Goal: Task Accomplishment & Management: Manage account settings

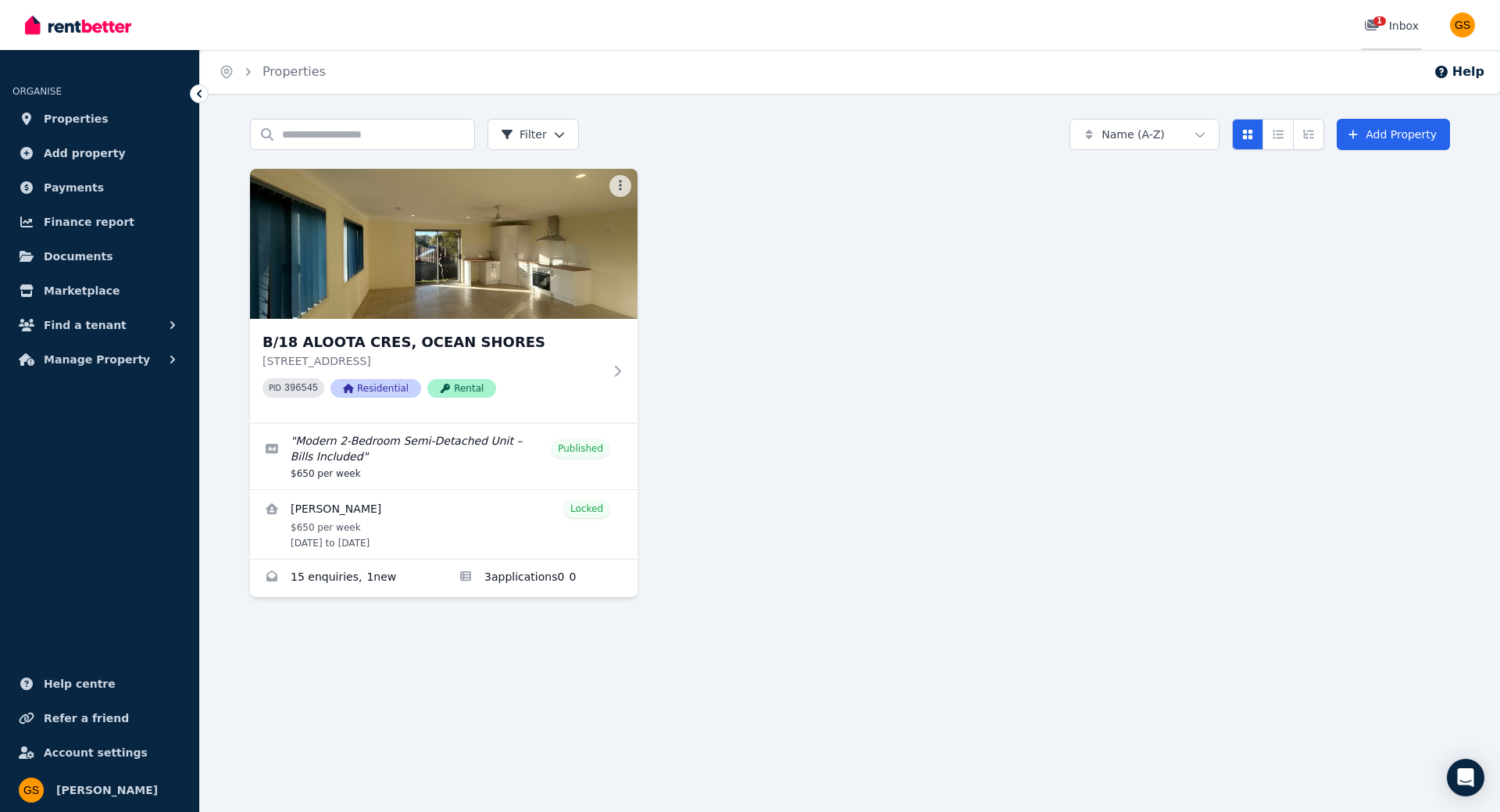
click at [1403, 26] on div "1 Inbox" at bounding box center [1391, 26] width 55 height 16
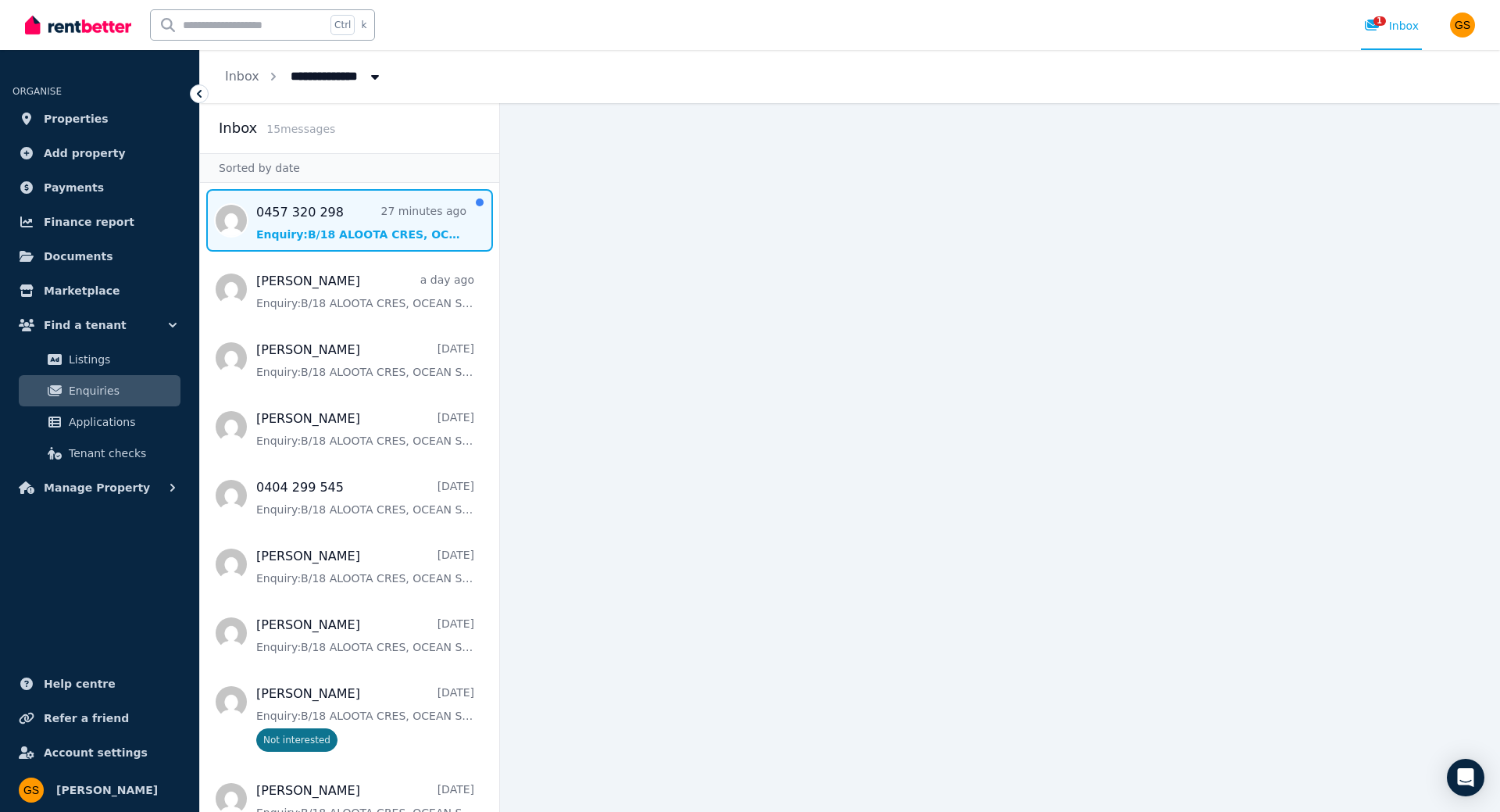
click at [359, 239] on span "Message list" at bounding box center [349, 220] width 299 height 62
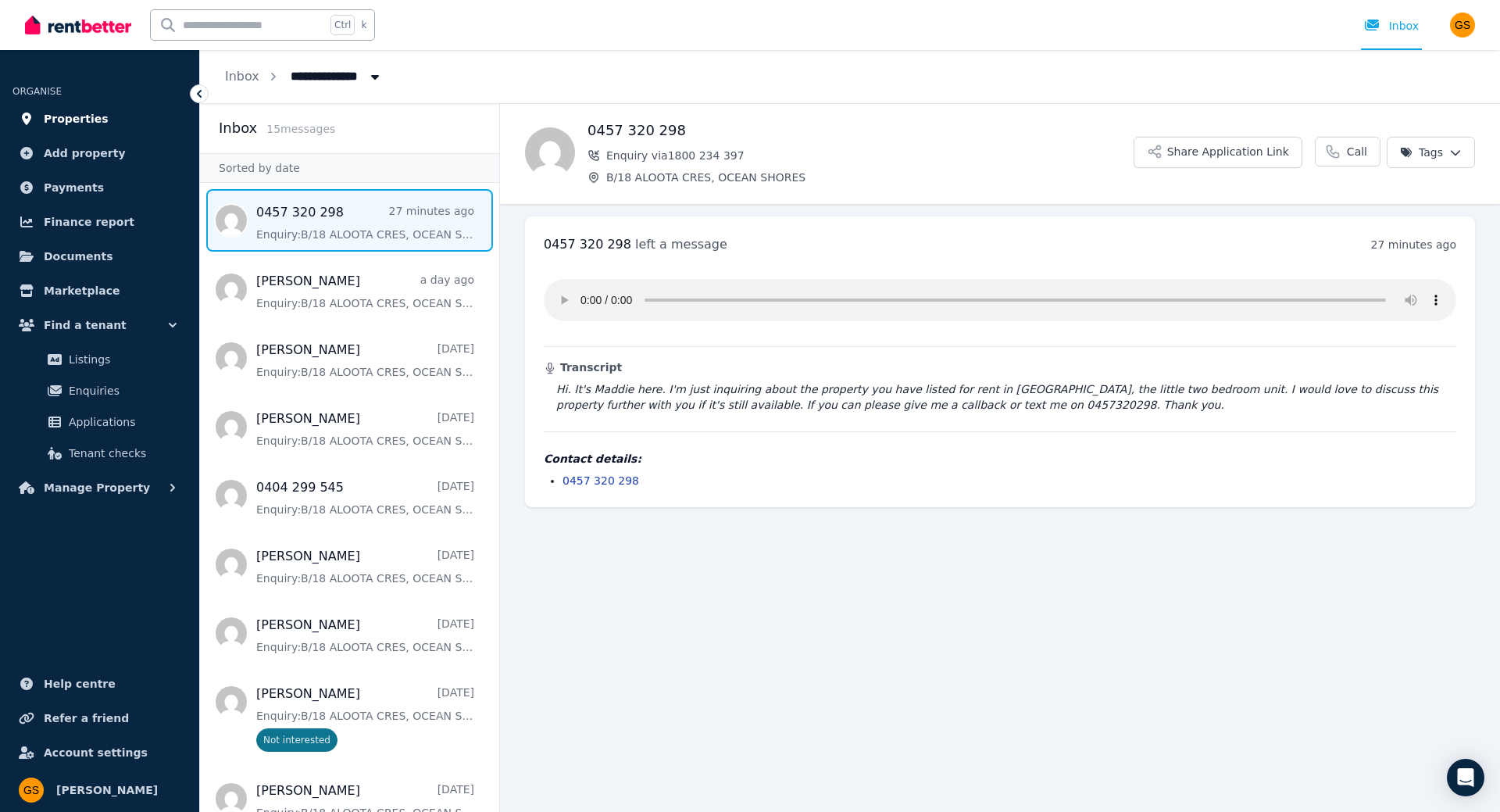
click at [80, 119] on span "Properties" at bounding box center [76, 118] width 65 height 19
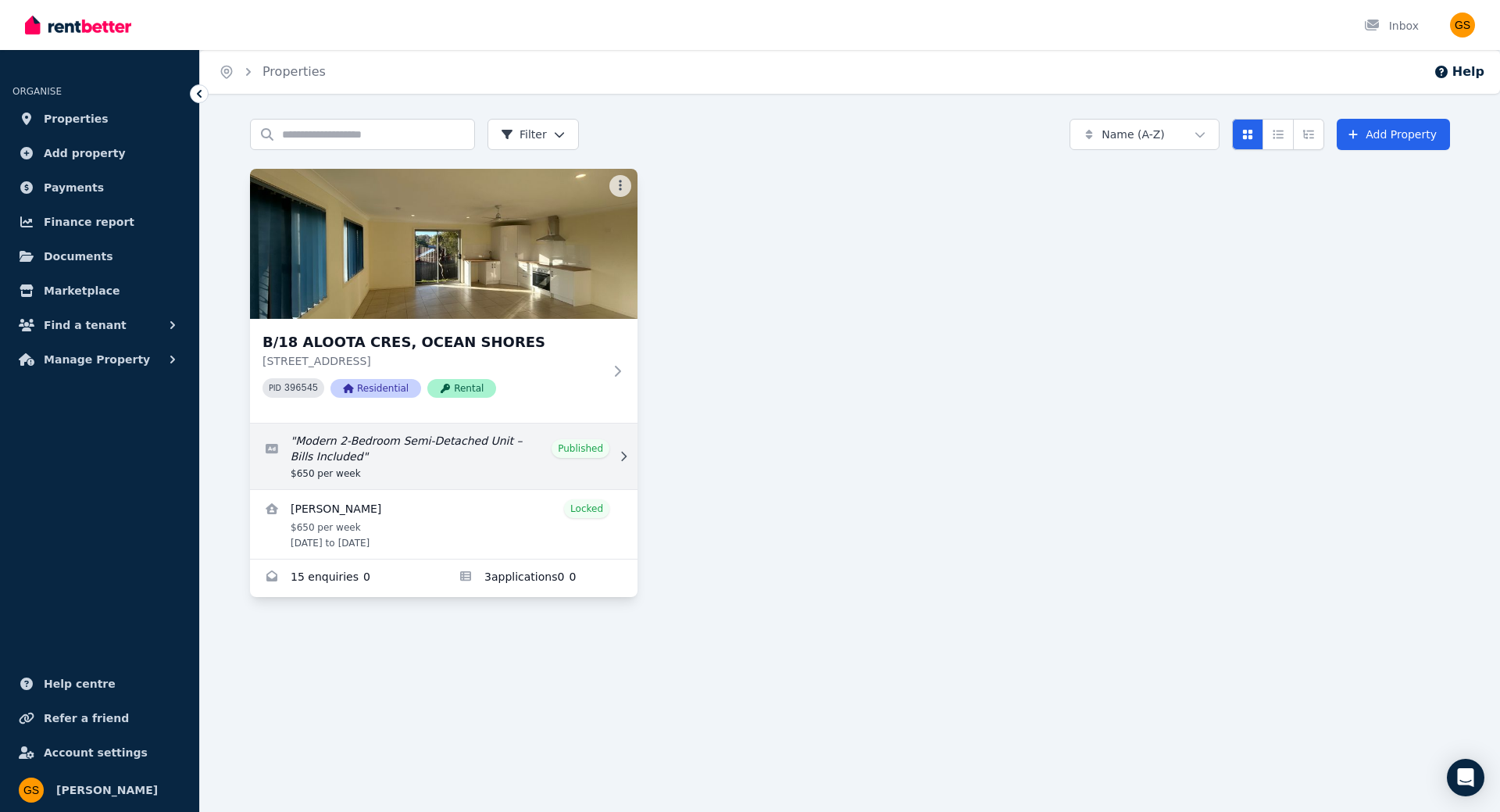
click at [537, 446] on link "Edit listing: Modern 2-Bedroom Semi-Detached Unit – Bills Included" at bounding box center [443, 456] width 388 height 66
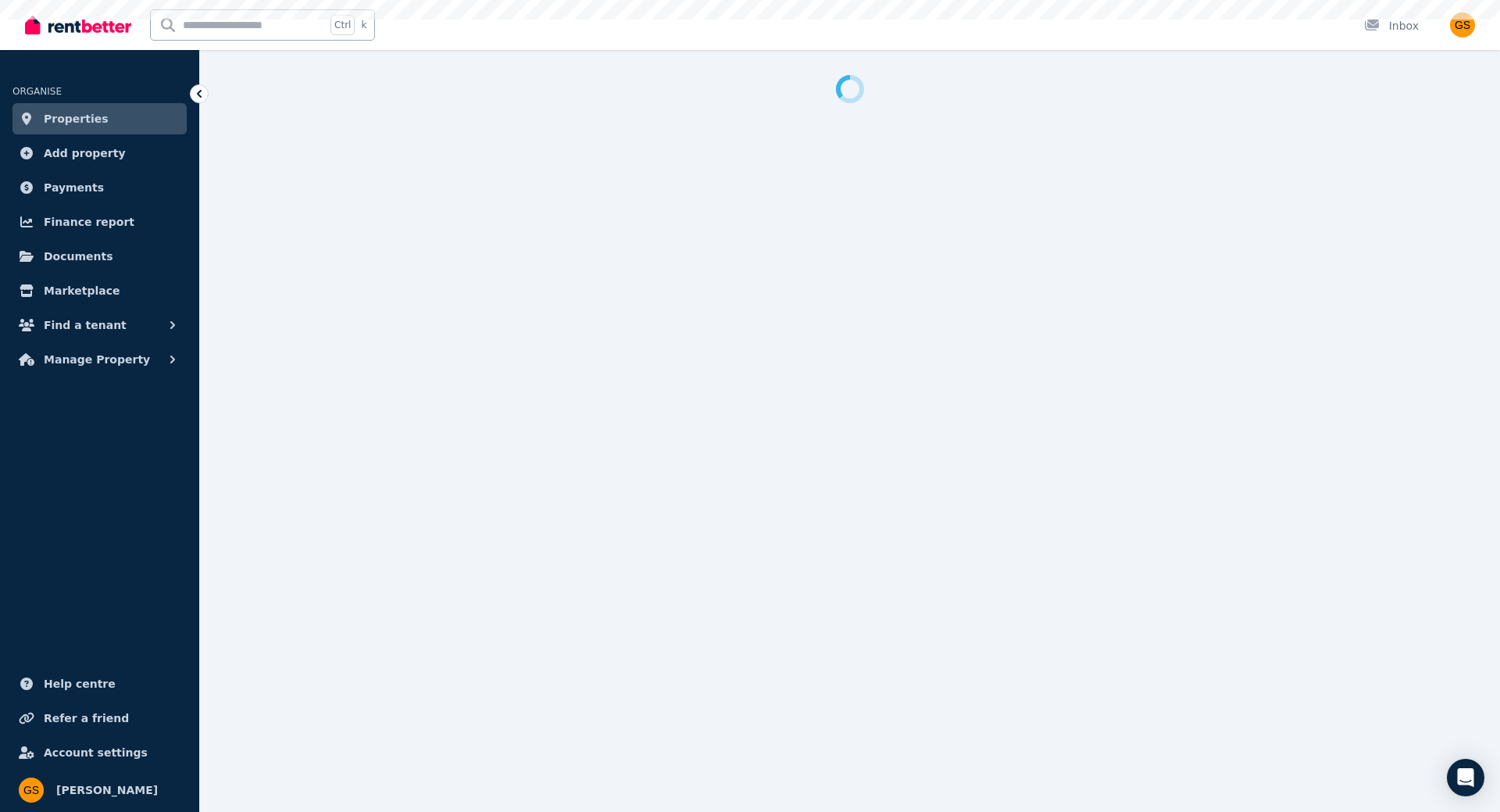
select select "**********"
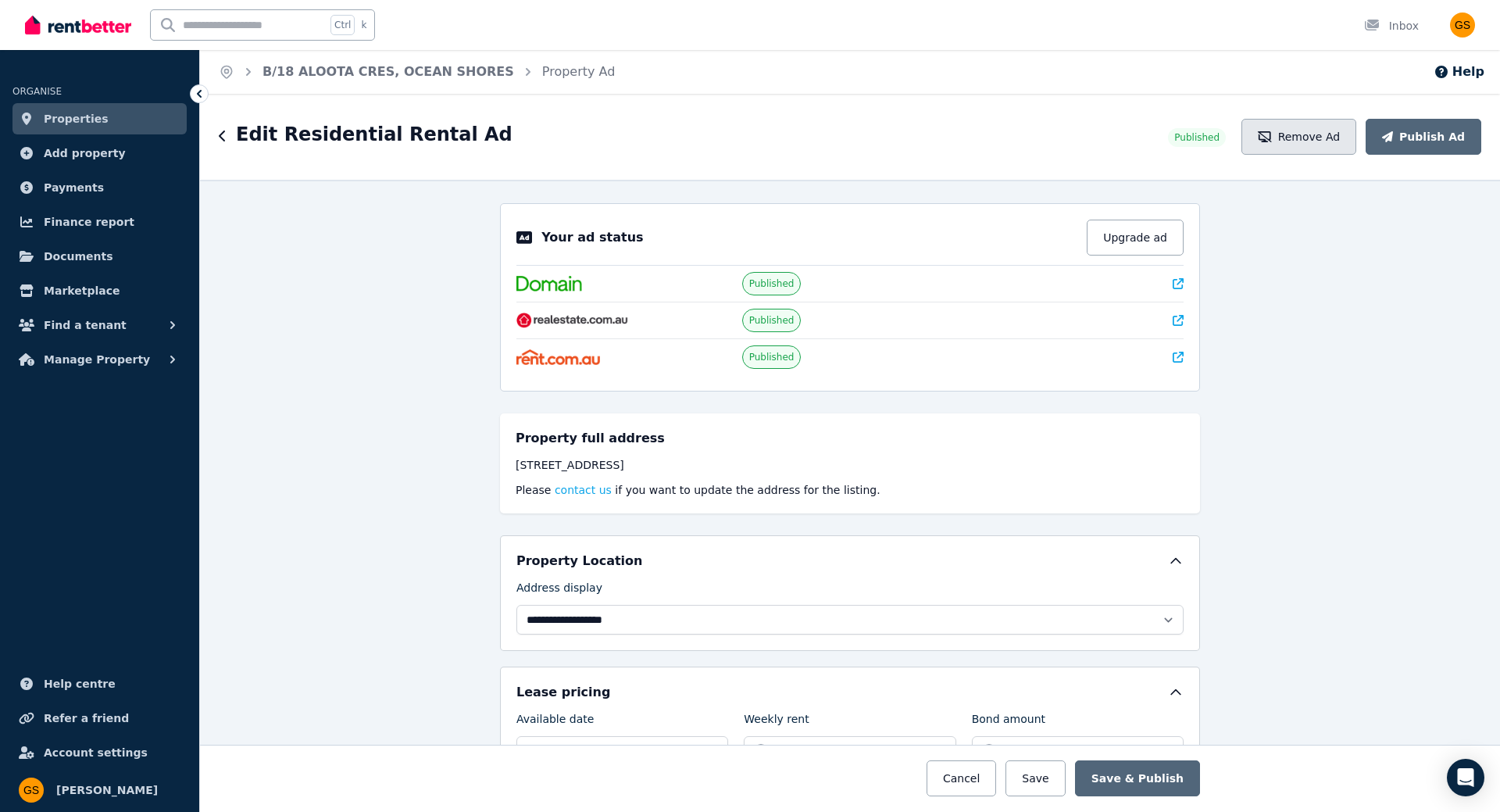
click at [1322, 131] on button "Remove Ad" at bounding box center [1298, 136] width 115 height 36
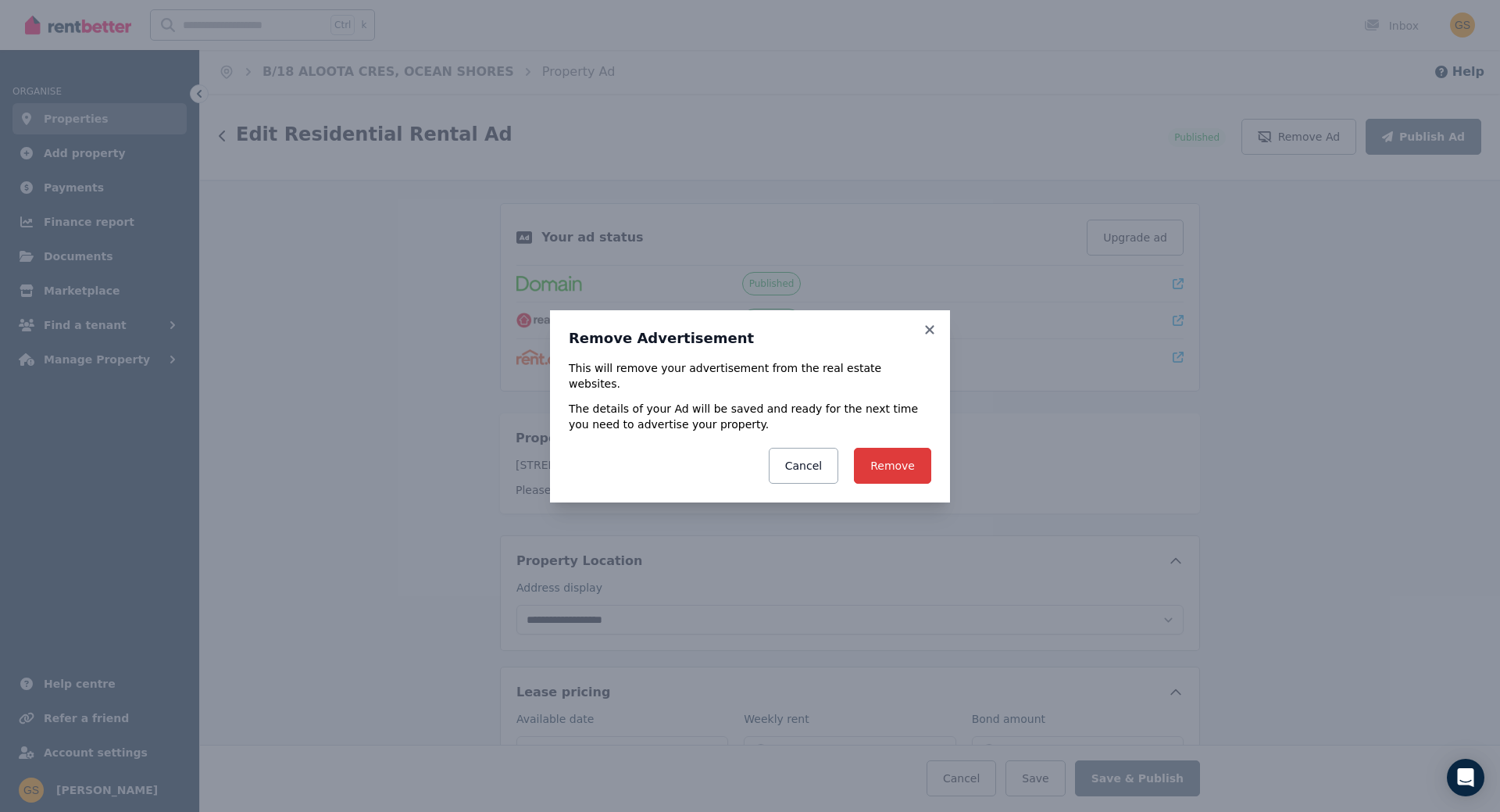
click at [922, 464] on button "Remove" at bounding box center [893, 465] width 77 height 36
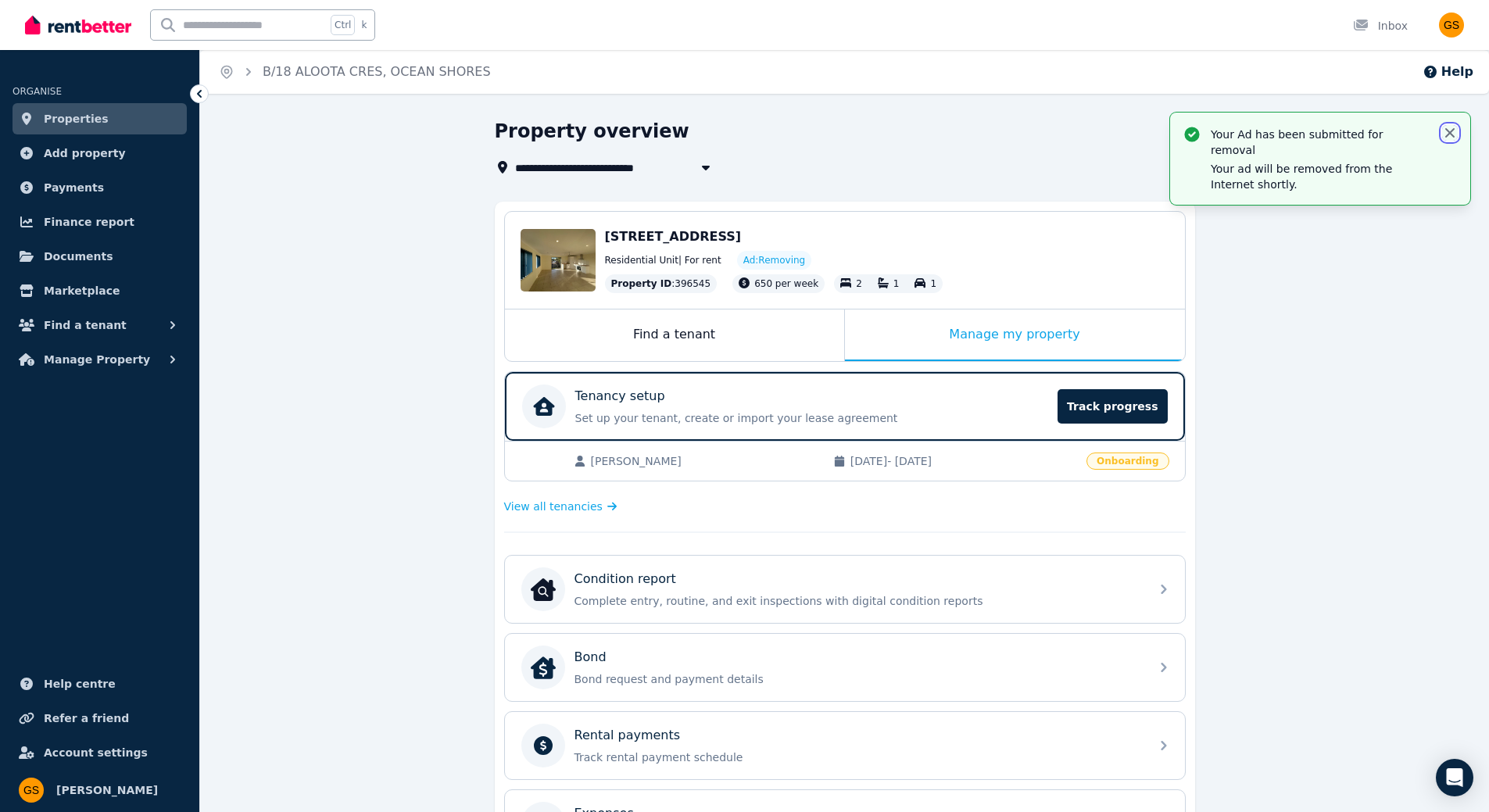
click at [1447, 127] on icon "button" at bounding box center [1450, 133] width 16 height 16
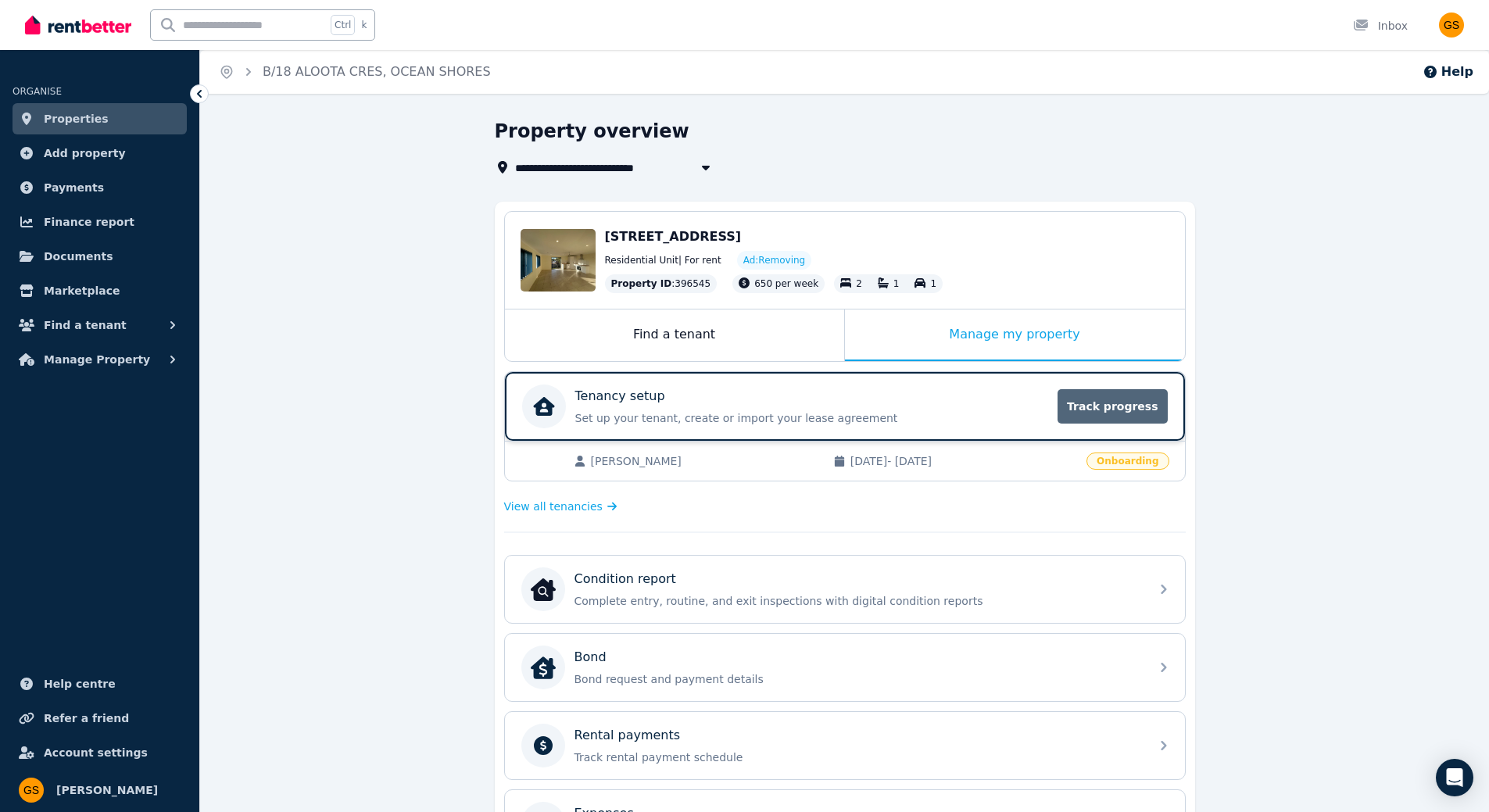
click at [1091, 408] on span "Track progress" at bounding box center [1112, 407] width 109 height 35
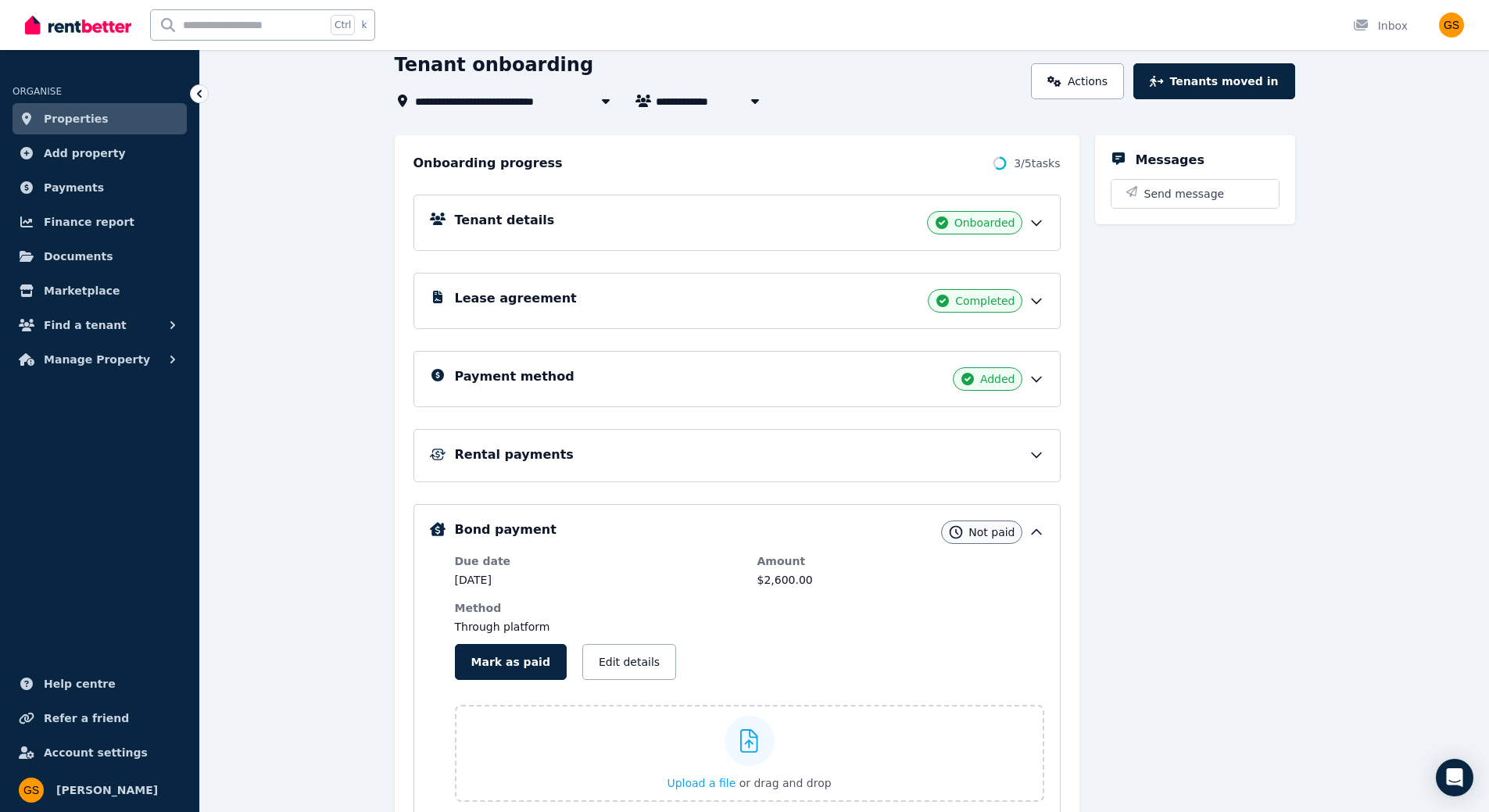
scroll to position [185, 0]
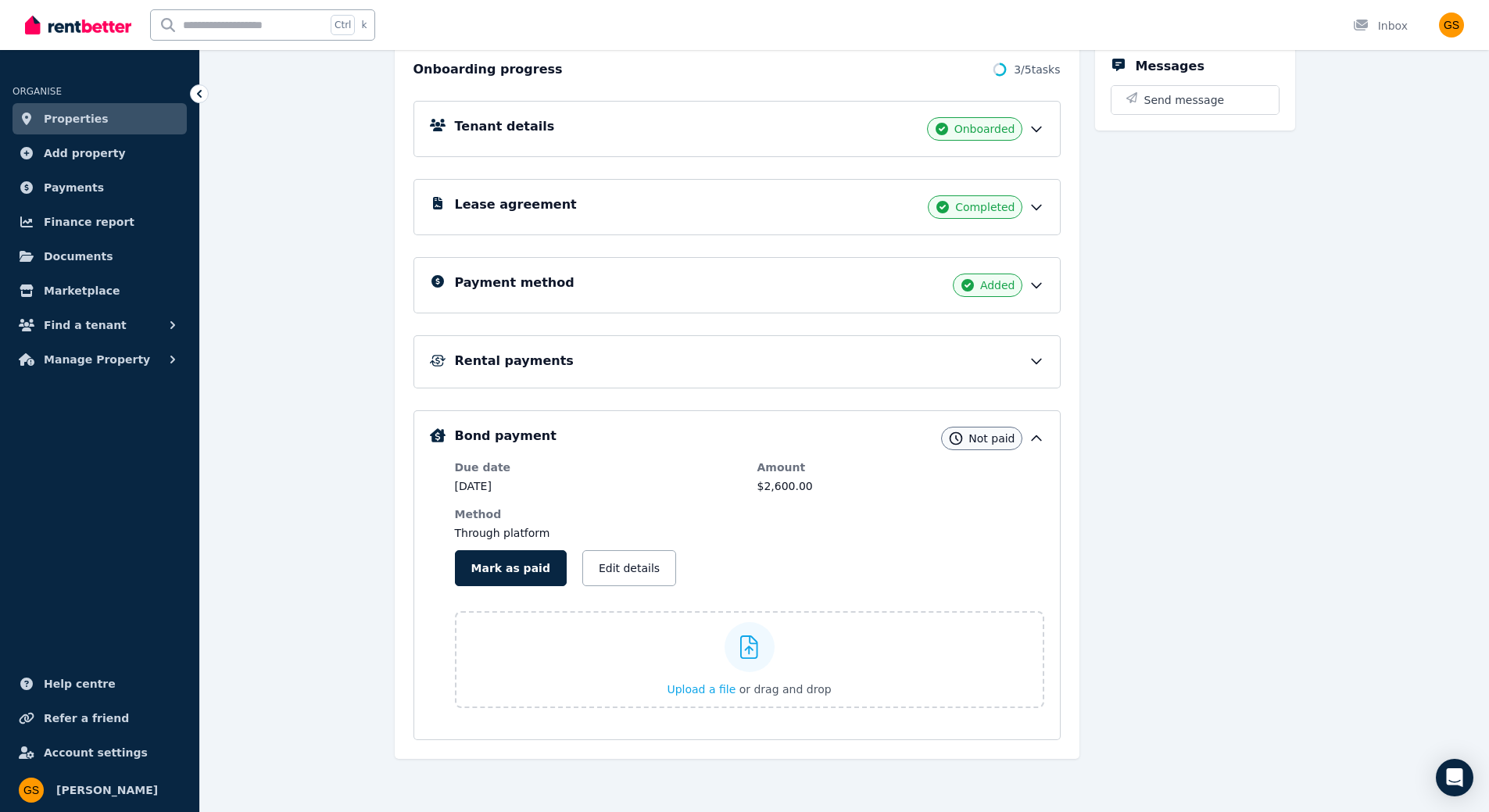
click at [1035, 353] on icon at bounding box center [1036, 361] width 16 height 16
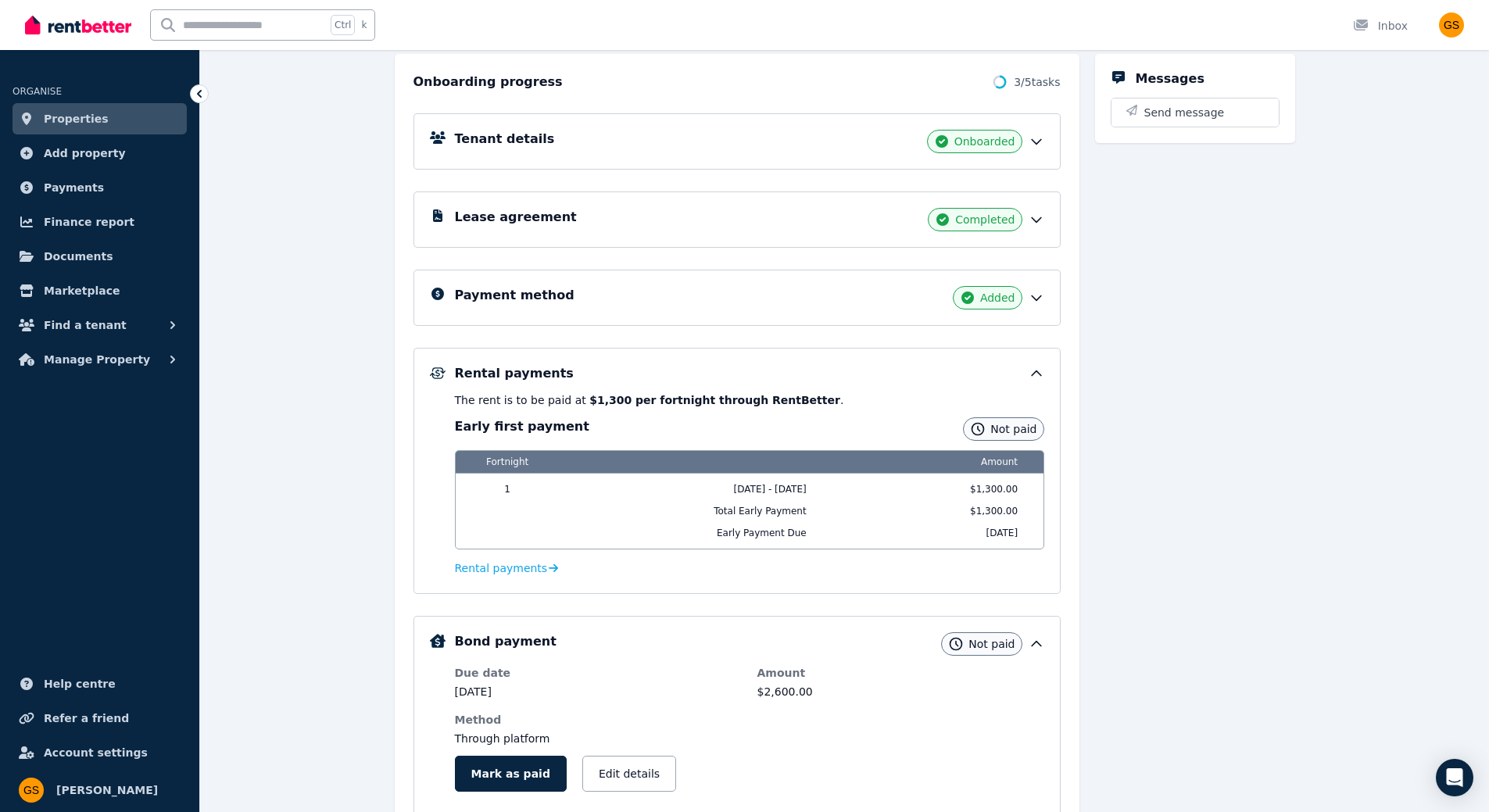
scroll to position [0, 0]
